Goal: Task Accomplishment & Management: Manage account settings

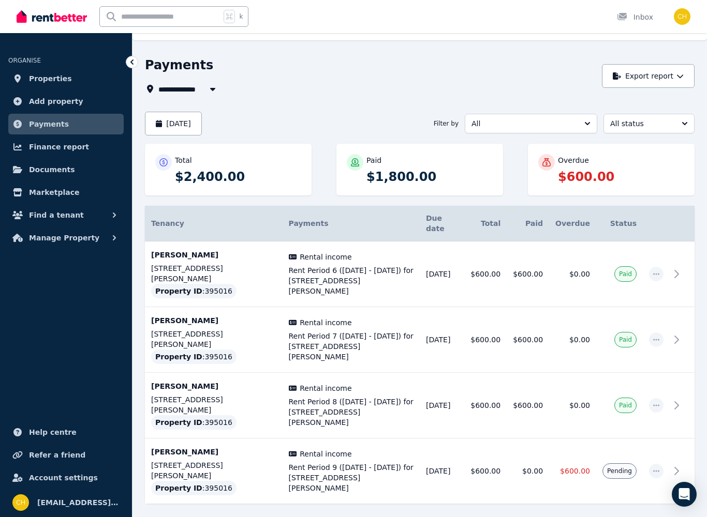
scroll to position [54, 0]
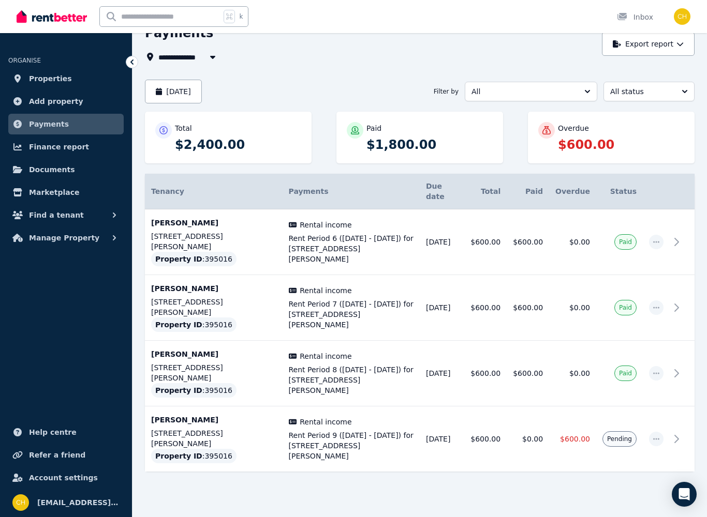
click at [624, 435] on span "Pending" at bounding box center [619, 439] width 25 height 8
click at [662, 432] on span "button" at bounding box center [656, 439] width 14 height 14
click at [629, 482] on span "Mark as paid" at bounding box center [622, 488] width 66 height 12
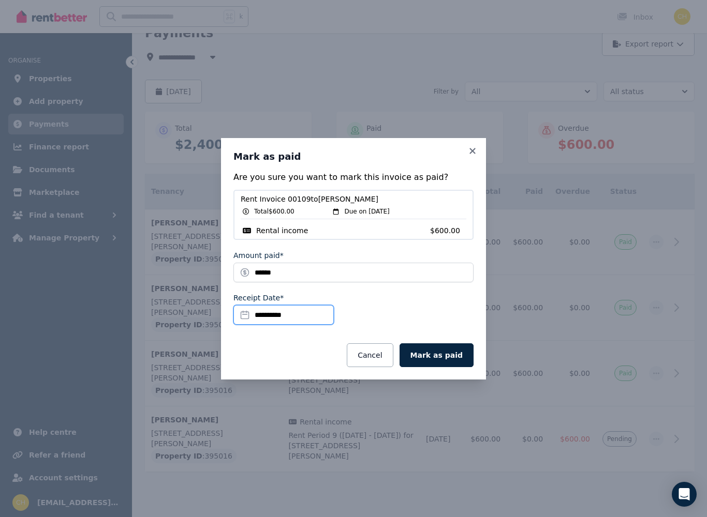
click at [327, 310] on input "**********" at bounding box center [283, 315] width 100 height 20
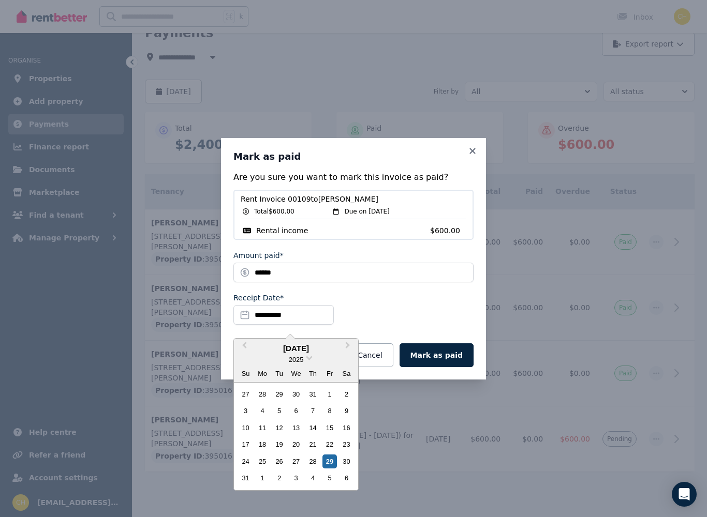
click at [301, 462] on div "27" at bounding box center [296, 462] width 14 height 14
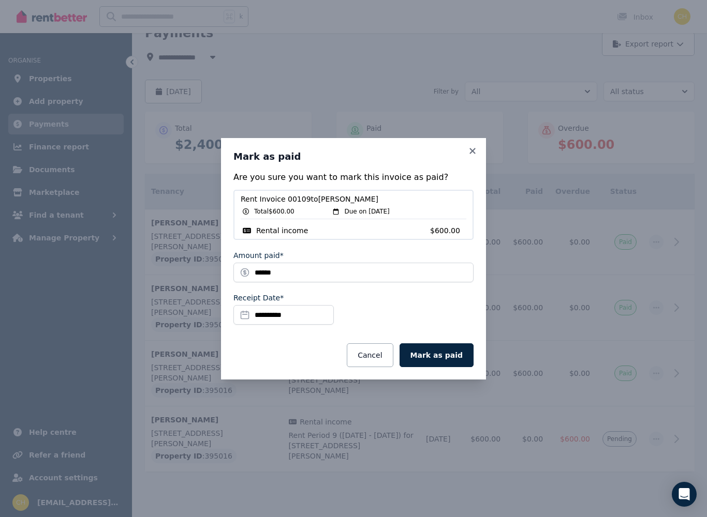
click at [443, 349] on button "Mark as paid" at bounding box center [436, 355] width 74 height 24
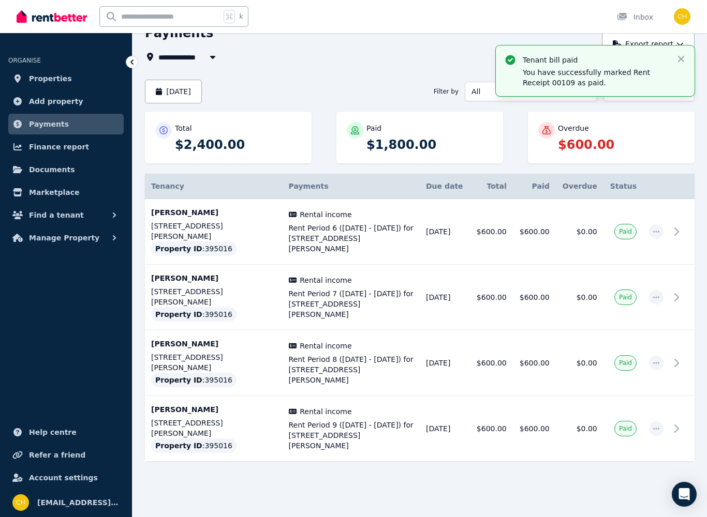
click at [656, 76] on p "You have successfully marked Rent Receipt 00109 as paid." at bounding box center [594, 77] width 145 height 21
click at [681, 44] on icon "button" at bounding box center [680, 44] width 6 height 4
click at [683, 58] on icon "button" at bounding box center [680, 59] width 10 height 10
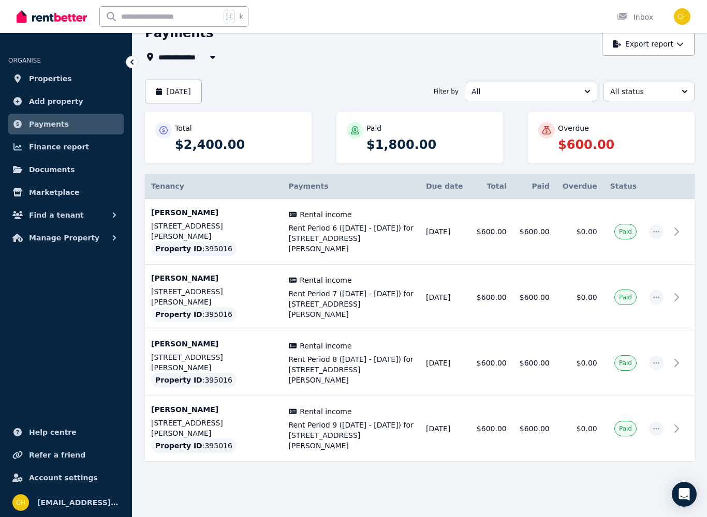
click at [48, 190] on span "Marketplace" at bounding box center [54, 192] width 50 height 12
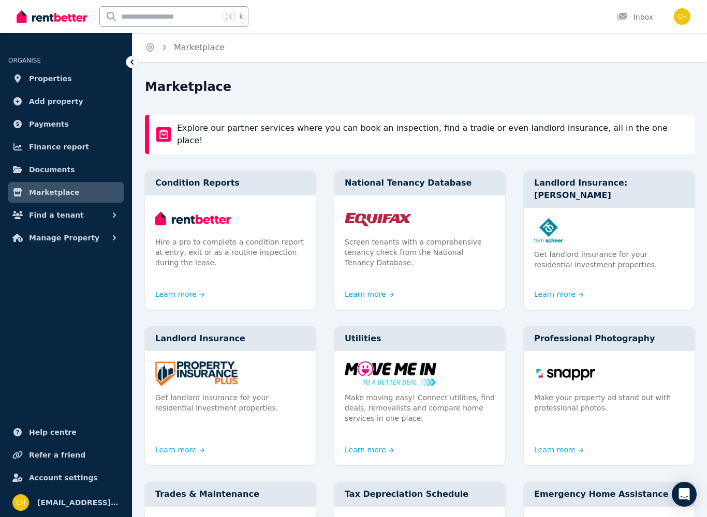
click at [48, 171] on span "Documents" at bounding box center [52, 169] width 46 height 12
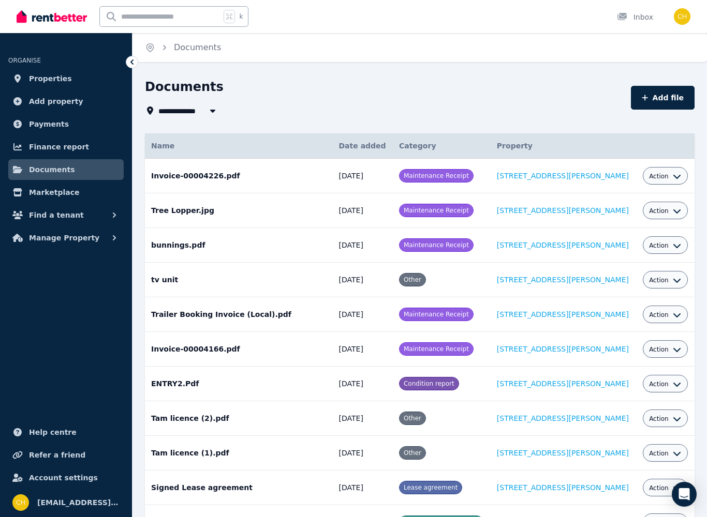
click at [53, 128] on span "Payments" at bounding box center [49, 124] width 40 height 12
